Goal: Information Seeking & Learning: Learn about a topic

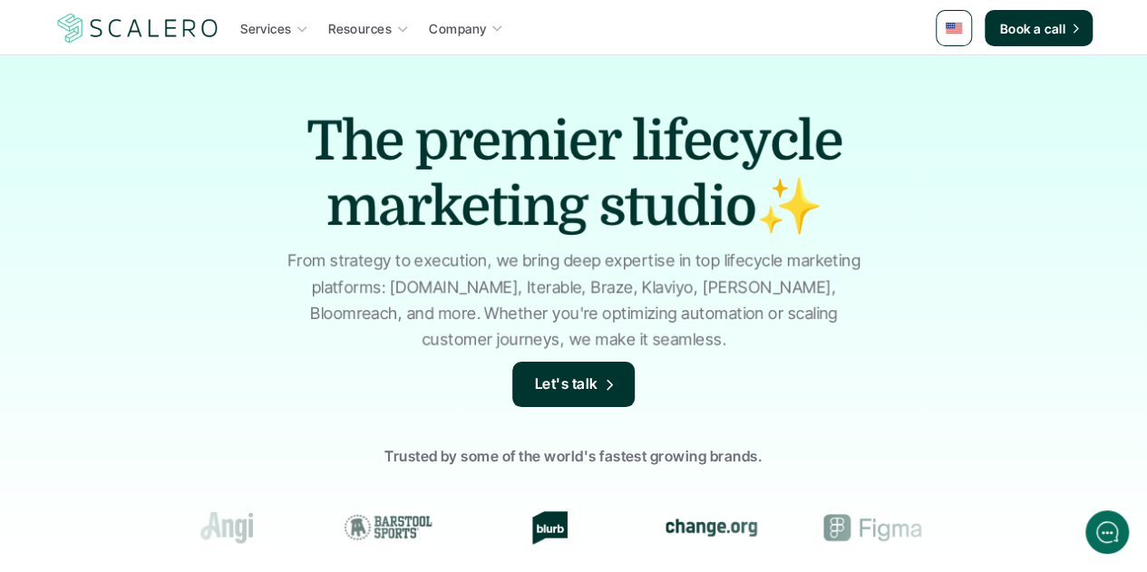
click at [946, 21] on link at bounding box center [953, 28] width 36 height 36
click at [954, 111] on img at bounding box center [954, 109] width 15 height 10
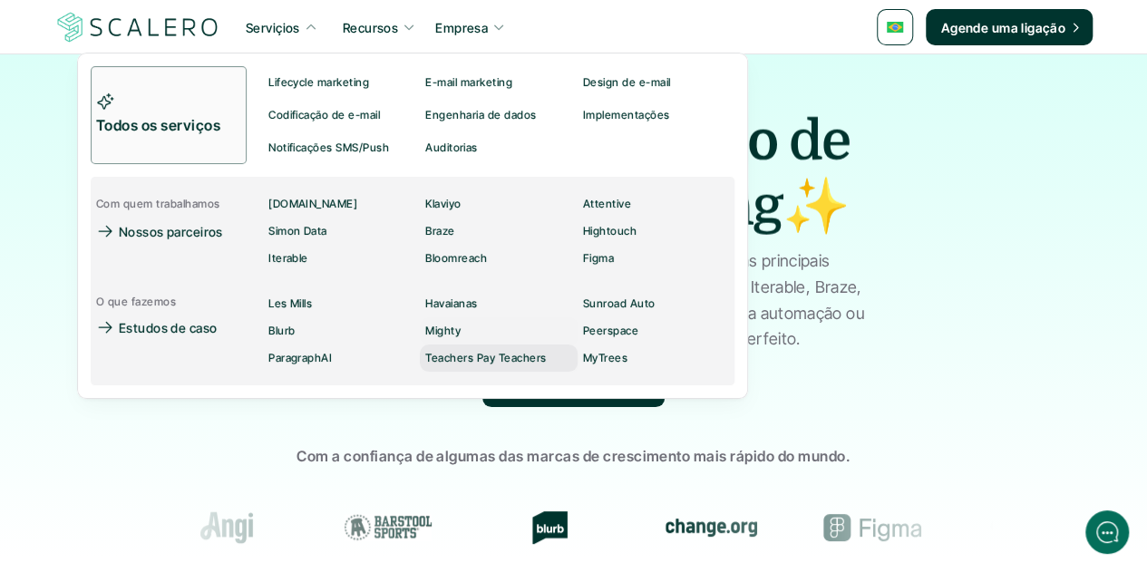
click at [483, 348] on div "Teachers Pay Teachers" at bounding box center [485, 358] width 121 height 22
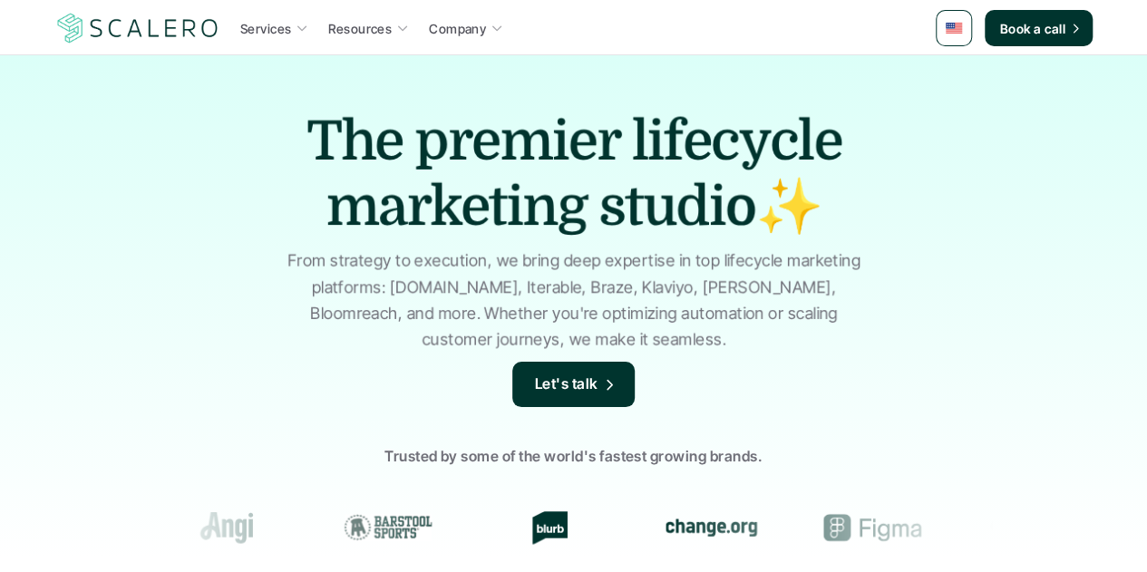
click at [949, 34] on link at bounding box center [953, 28] width 36 height 36
click at [951, 75] on img at bounding box center [954, 73] width 15 height 10
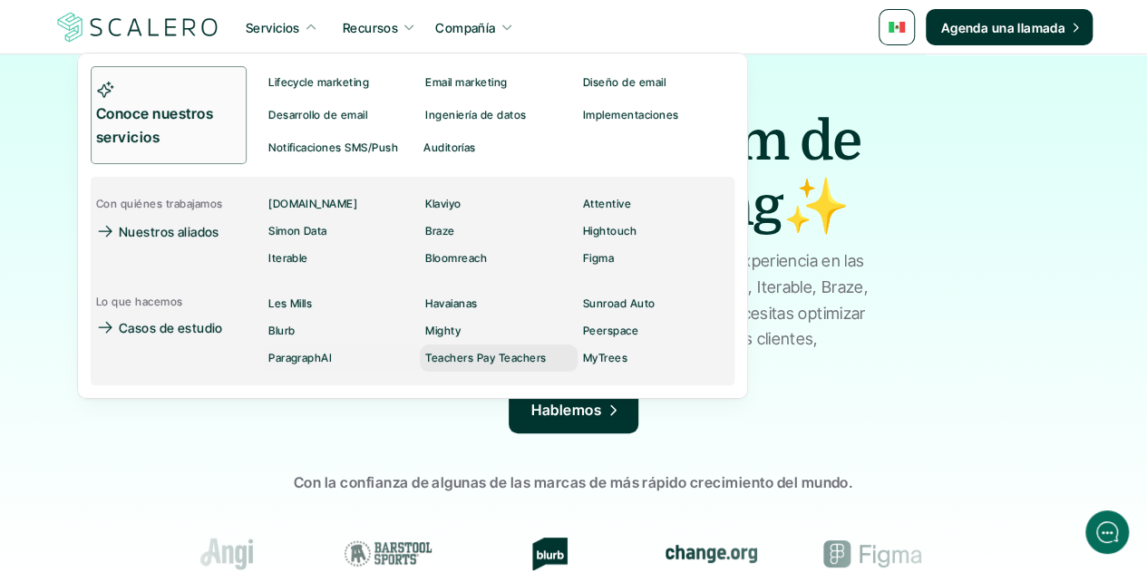
click at [470, 360] on p "Teachers Pay Teachers" at bounding box center [485, 358] width 121 height 13
